Goal: Information Seeking & Learning: Learn about a topic

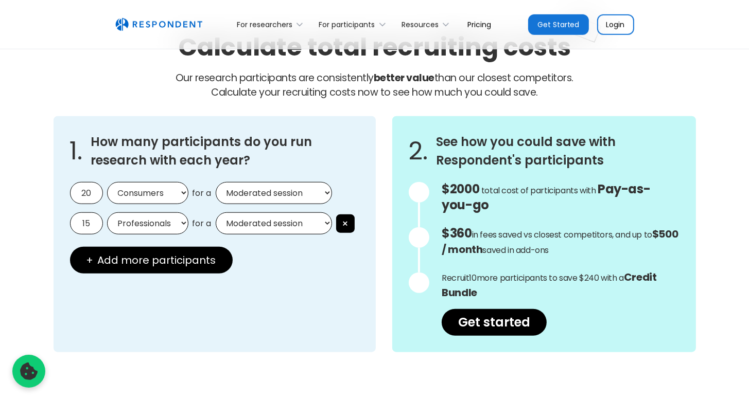
scroll to position [875, 0]
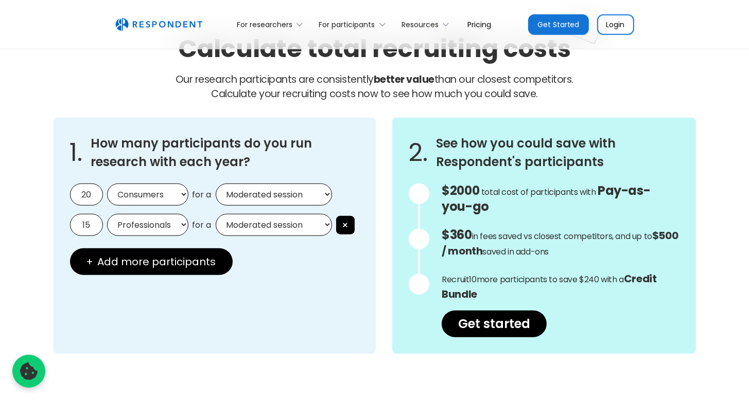
click at [160, 200] on select "Consumers Professionals" at bounding box center [147, 195] width 81 height 22
select select "professionals"
click at [107, 184] on select "Consumers Professionals" at bounding box center [147, 195] width 81 height 22
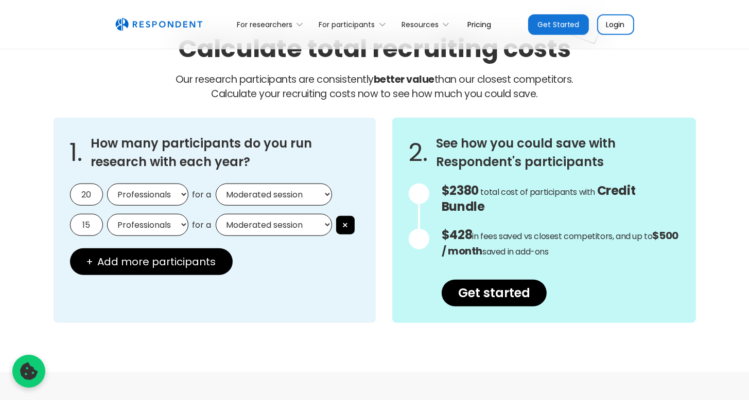
drag, startPoint x: 80, startPoint y: 196, endPoint x: 99, endPoint y: 196, distance: 19.0
click at [99, 196] on input "20" at bounding box center [86, 195] width 33 height 22
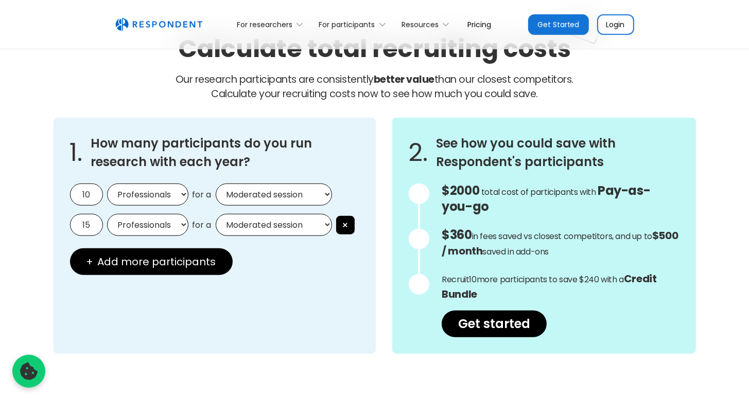
type input "10"
click at [295, 197] on select "Moderated session Unmoderated session" at bounding box center [274, 195] width 116 height 22
click at [216, 184] on select "Moderated session Unmoderated session" at bounding box center [274, 195] width 116 height 22
click at [311, 162] on h3 "How many participants do you run research with each year?" at bounding box center [225, 152] width 269 height 37
click at [349, 223] on button "×" at bounding box center [345, 225] width 19 height 19
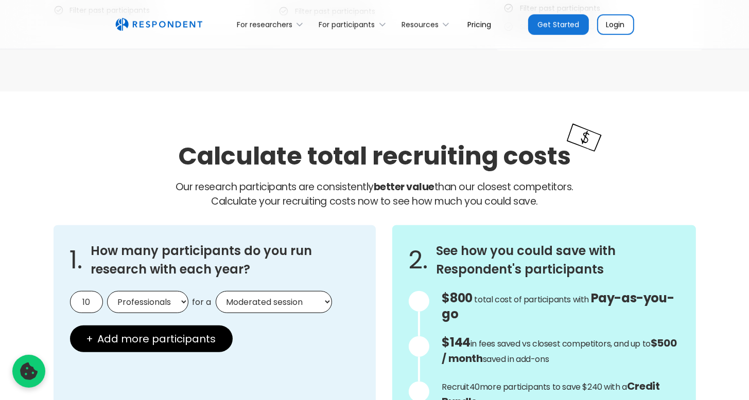
scroll to position [772, 0]
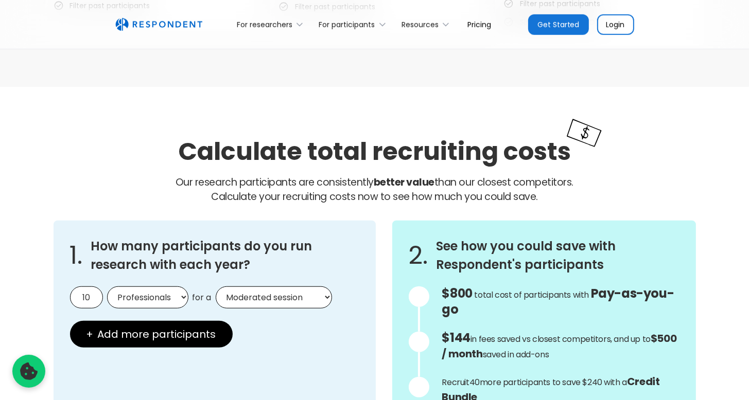
click at [615, 30] on link "Login" at bounding box center [615, 24] width 37 height 21
